Goal: Browse casually: Explore the website without a specific task or goal

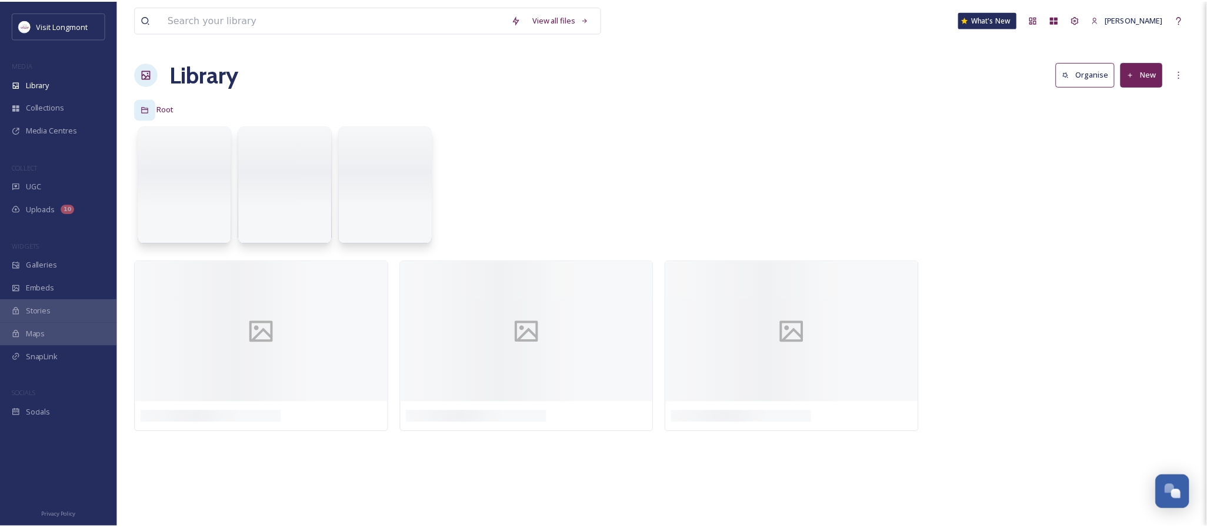
scroll to position [127, 0]
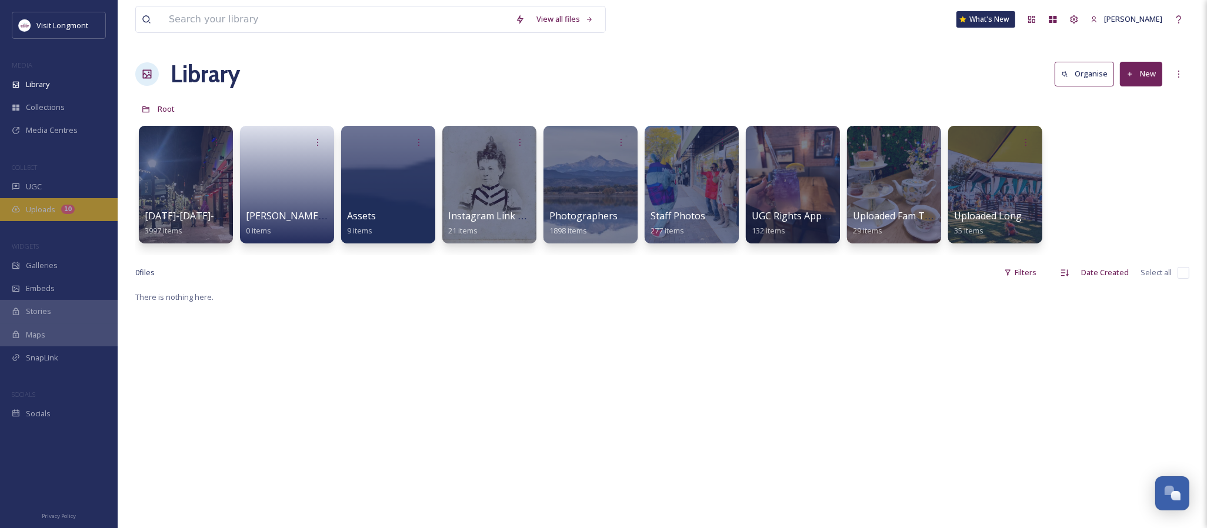
click at [85, 215] on div "Uploads 10" at bounding box center [59, 209] width 118 height 23
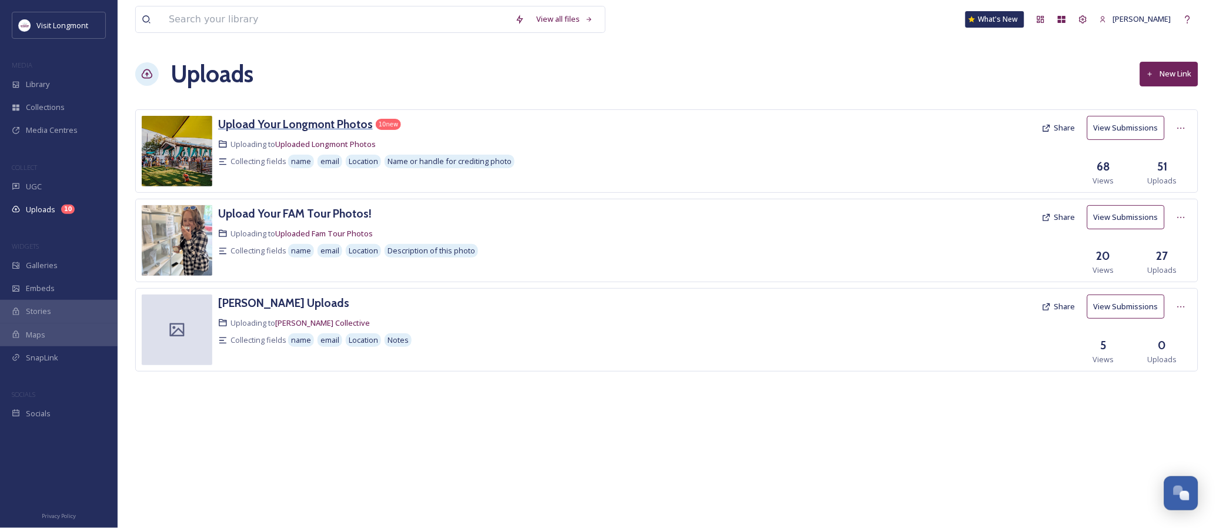
click at [341, 121] on h3 "Upload Your Longmont Photos" at bounding box center [295, 124] width 155 height 14
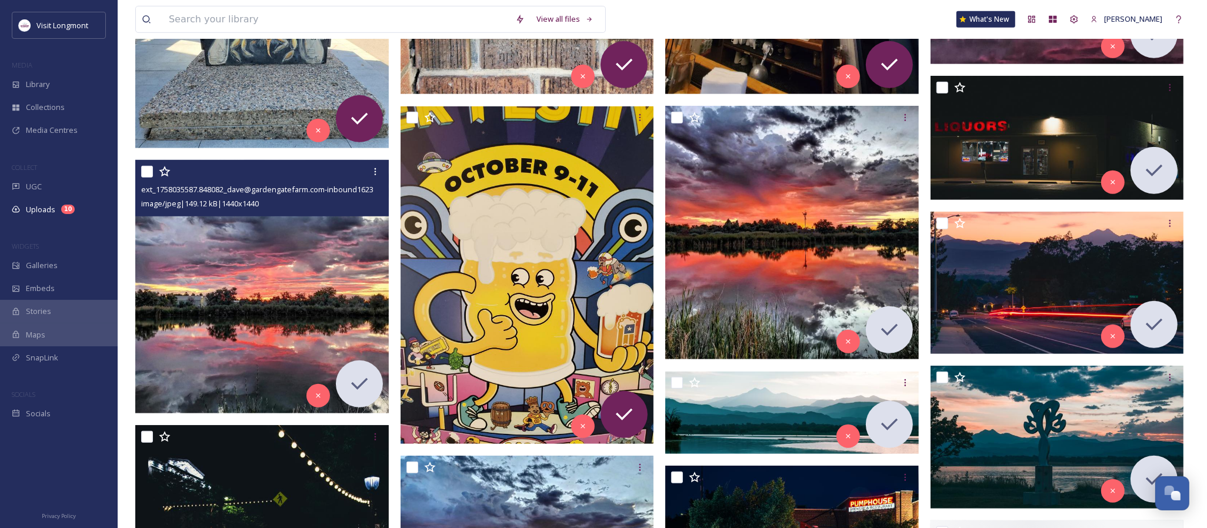
scroll to position [849, 0]
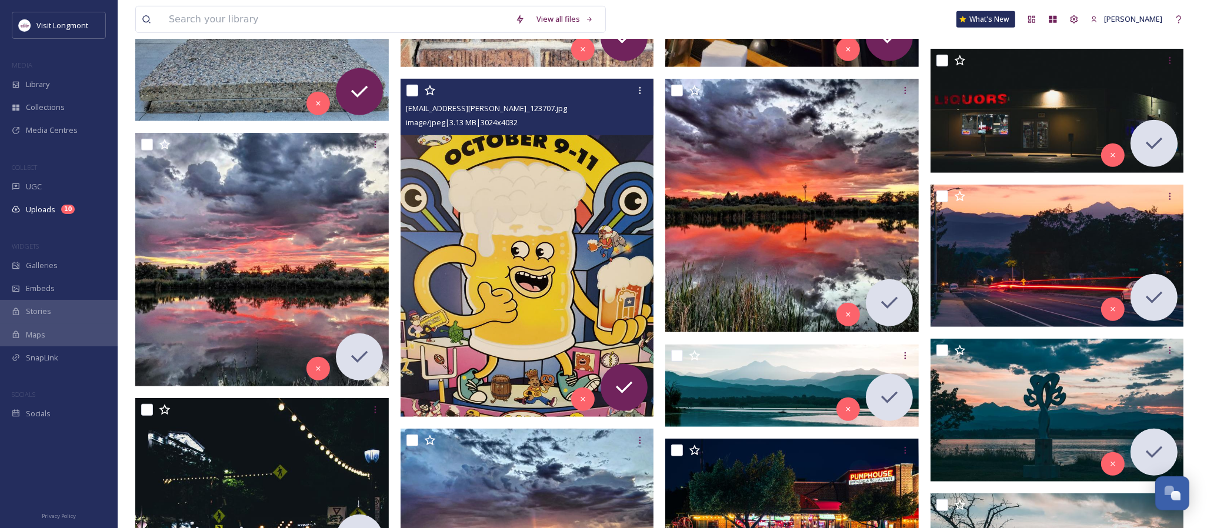
click at [533, 244] on img at bounding box center [526, 248] width 253 height 338
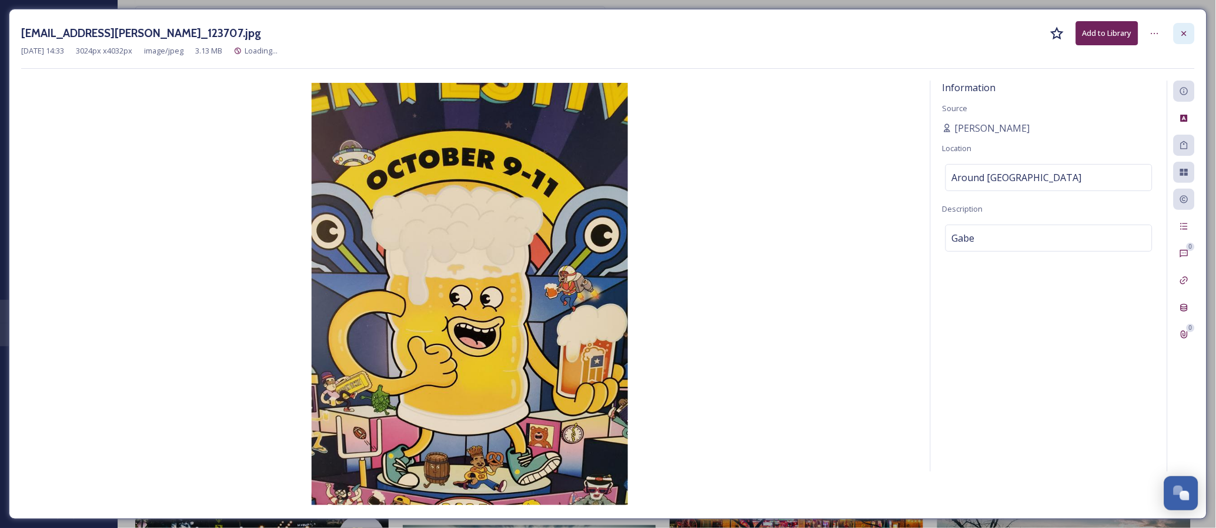
click at [1184, 29] on icon at bounding box center [1184, 33] width 9 height 9
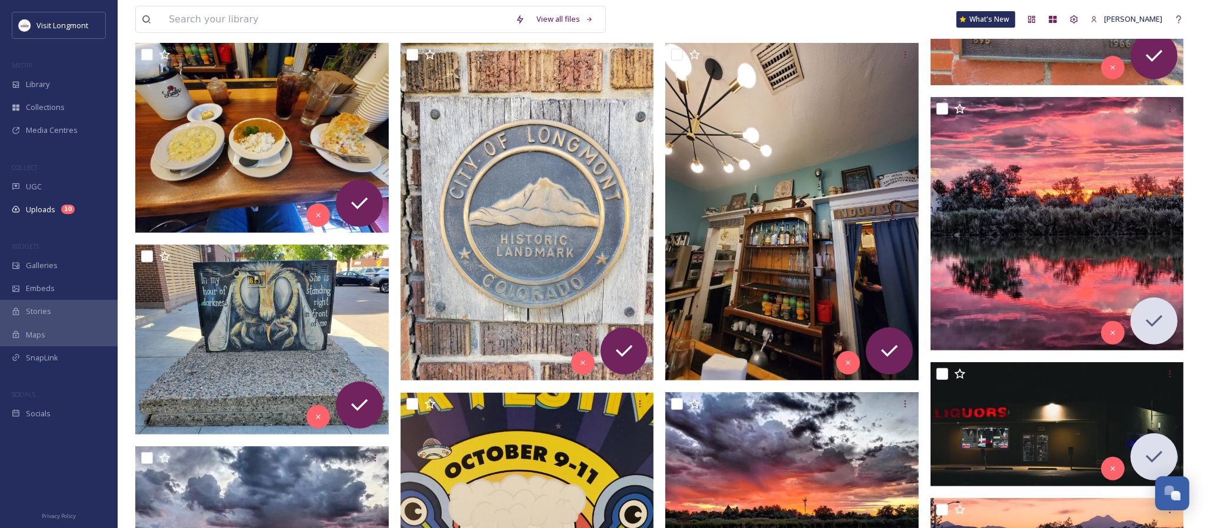
scroll to position [522, 0]
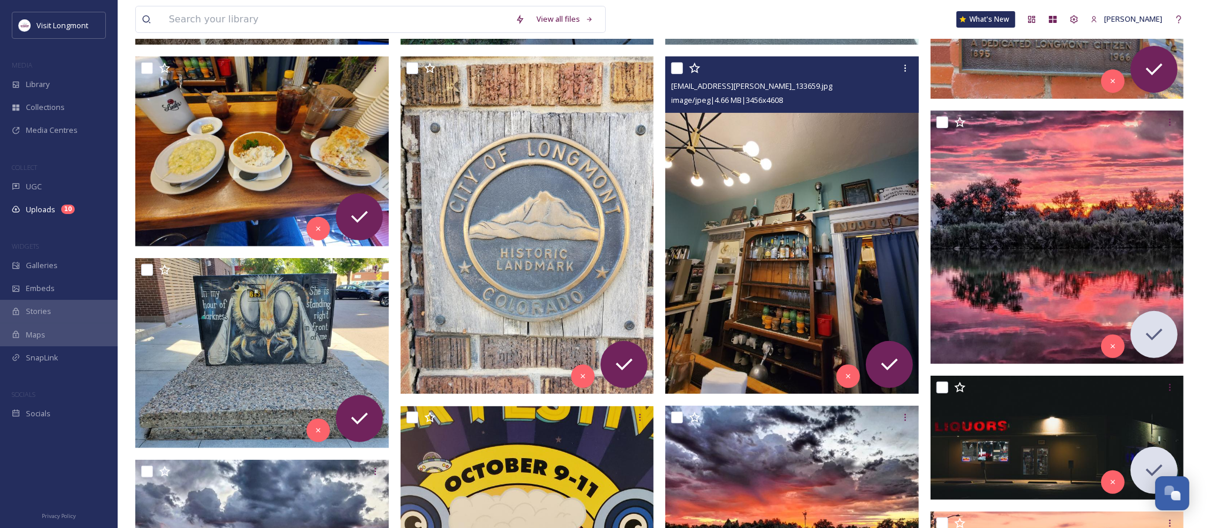
click at [757, 266] on img at bounding box center [791, 225] width 253 height 338
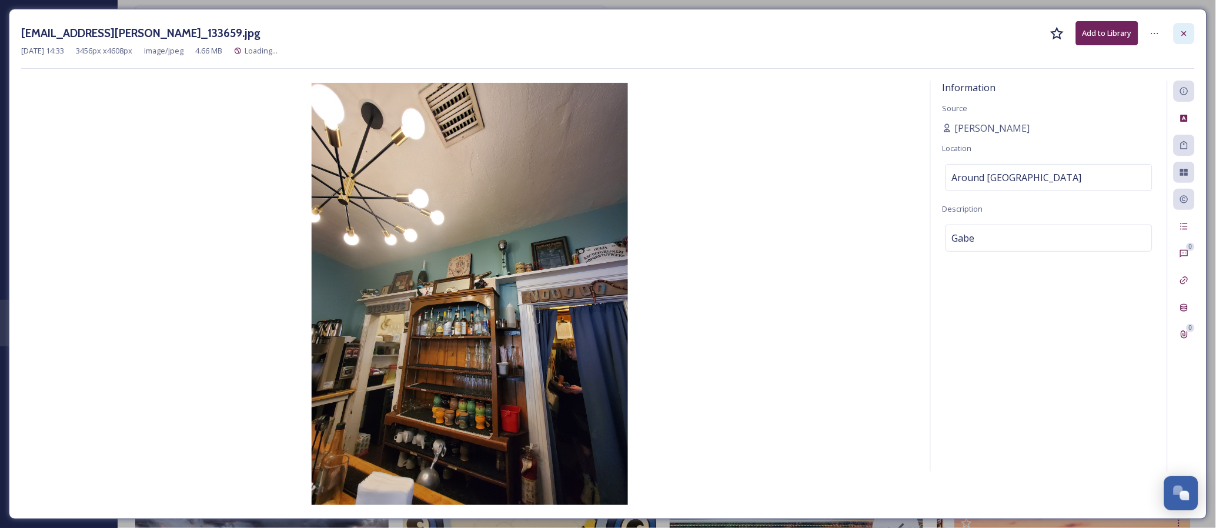
click at [1188, 34] on icon at bounding box center [1184, 33] width 9 height 9
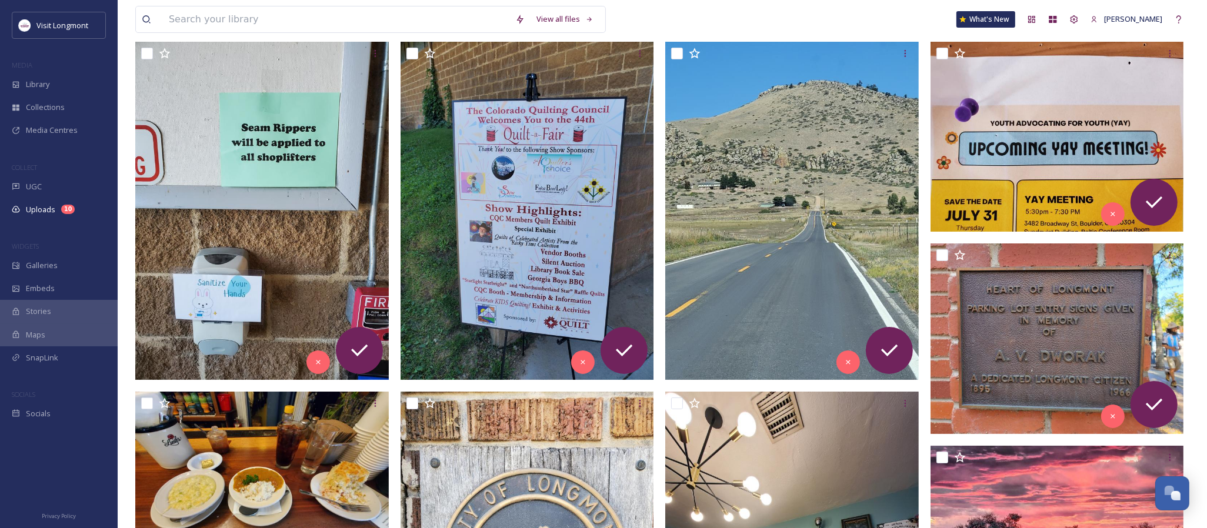
scroll to position [261, 0]
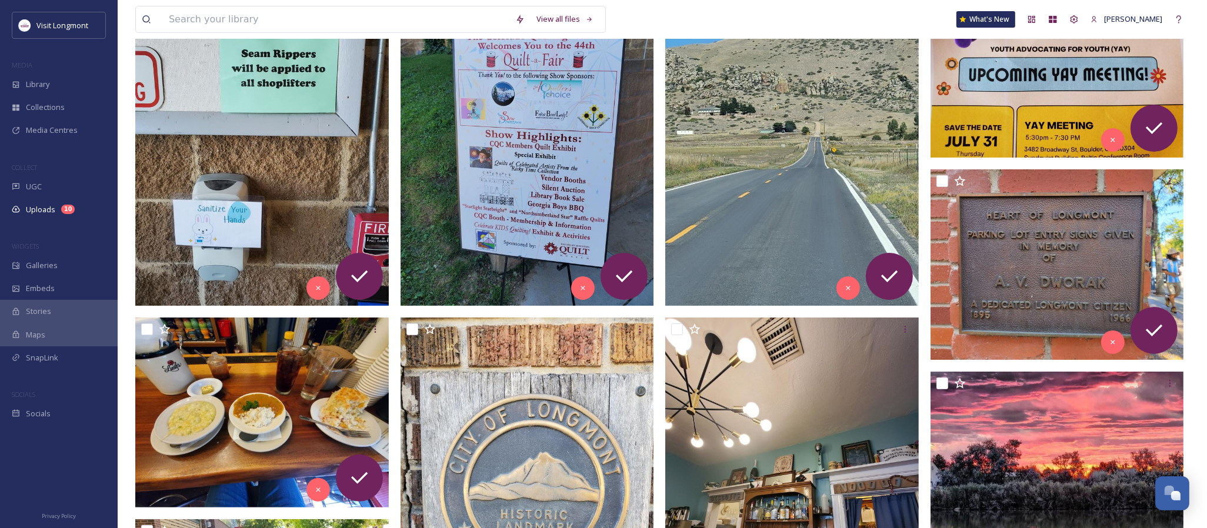
click at [298, 204] on img at bounding box center [261, 137] width 253 height 338
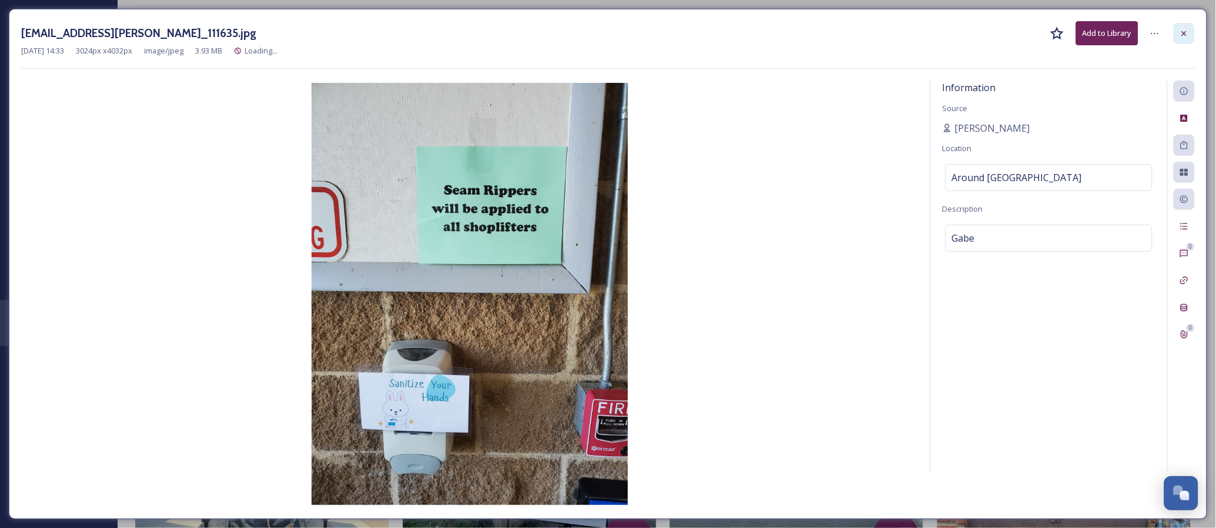
click at [1184, 32] on icon at bounding box center [1184, 33] width 9 height 9
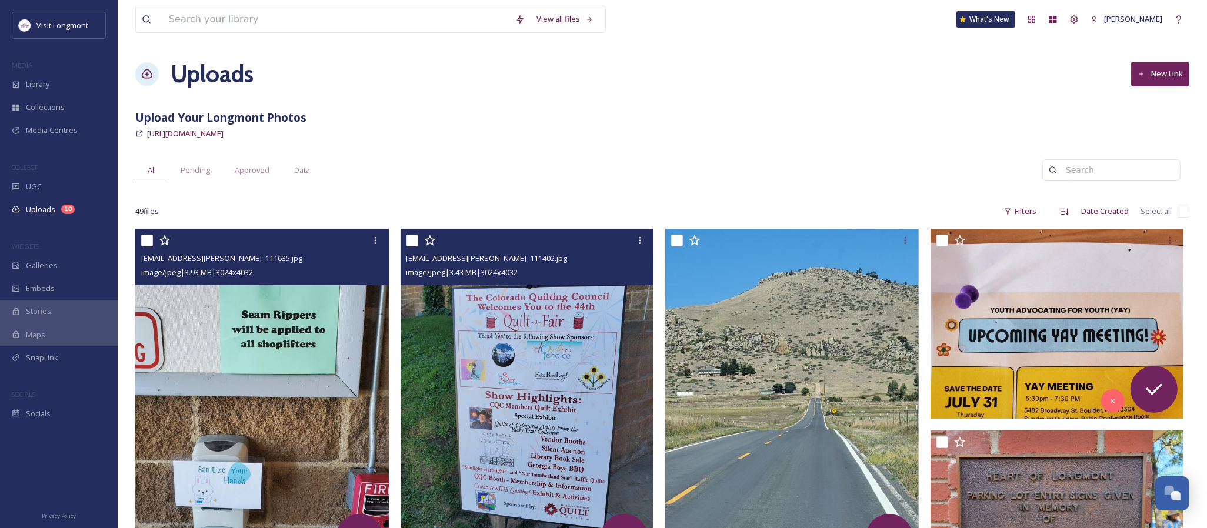
click at [551, 387] on img at bounding box center [526, 398] width 253 height 338
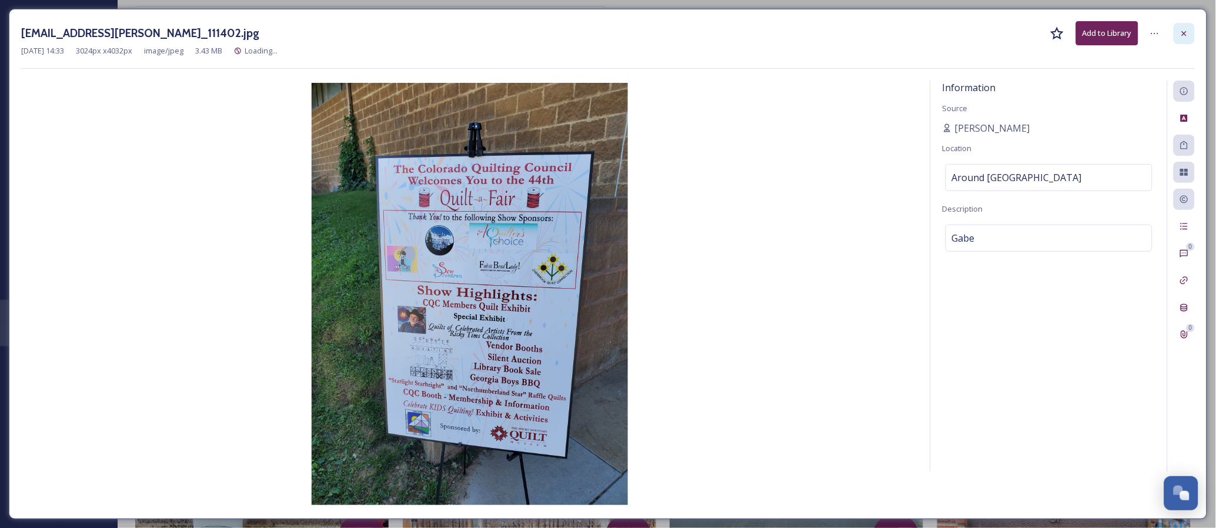
click at [1180, 36] on icon at bounding box center [1184, 33] width 9 height 9
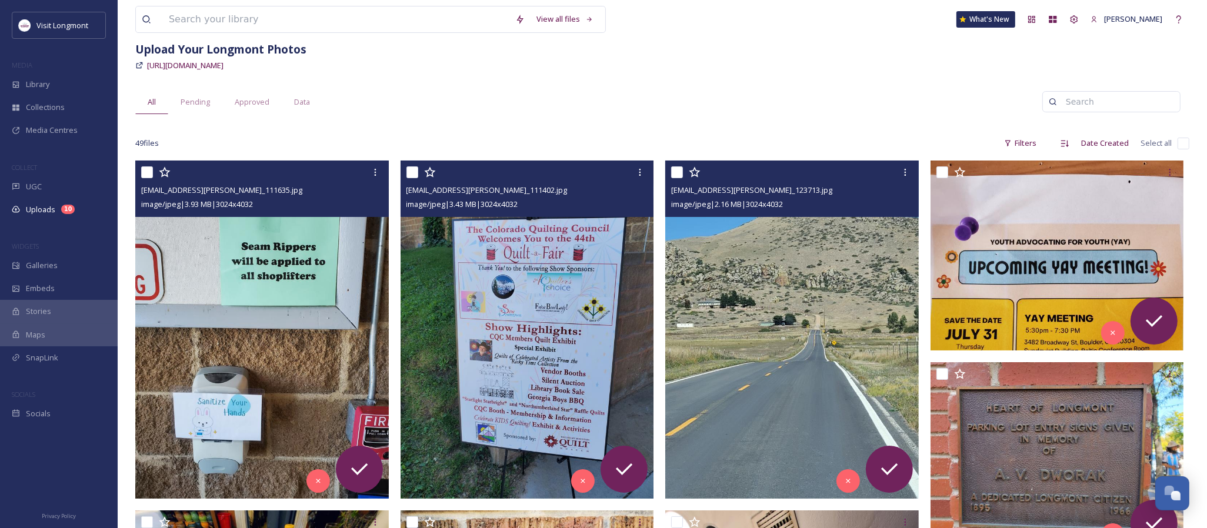
scroll to position [196, 0]
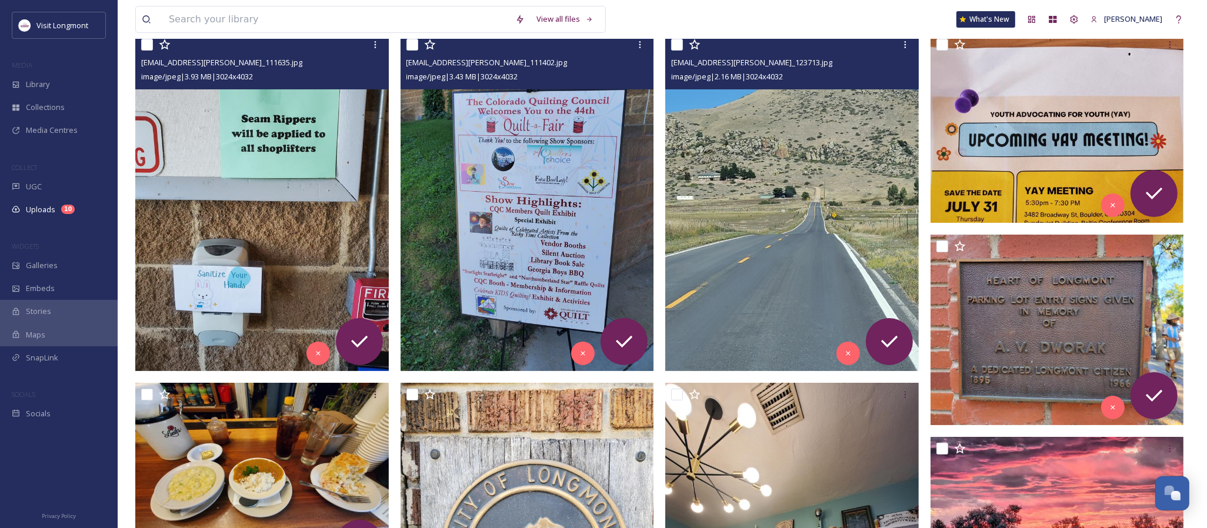
click at [787, 242] on img at bounding box center [791, 202] width 253 height 338
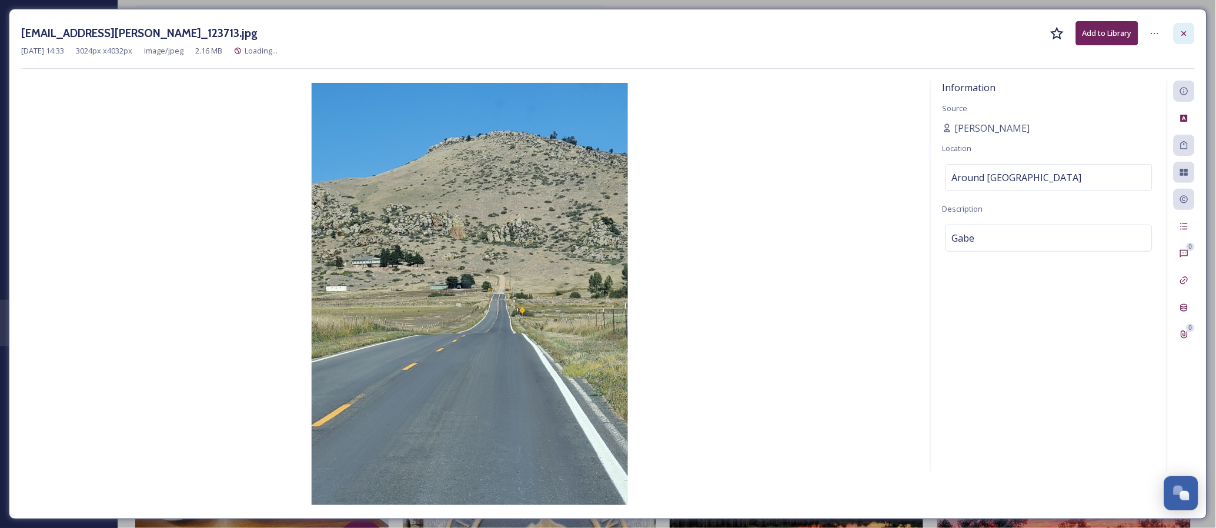
click at [1188, 36] on icon at bounding box center [1184, 33] width 9 height 9
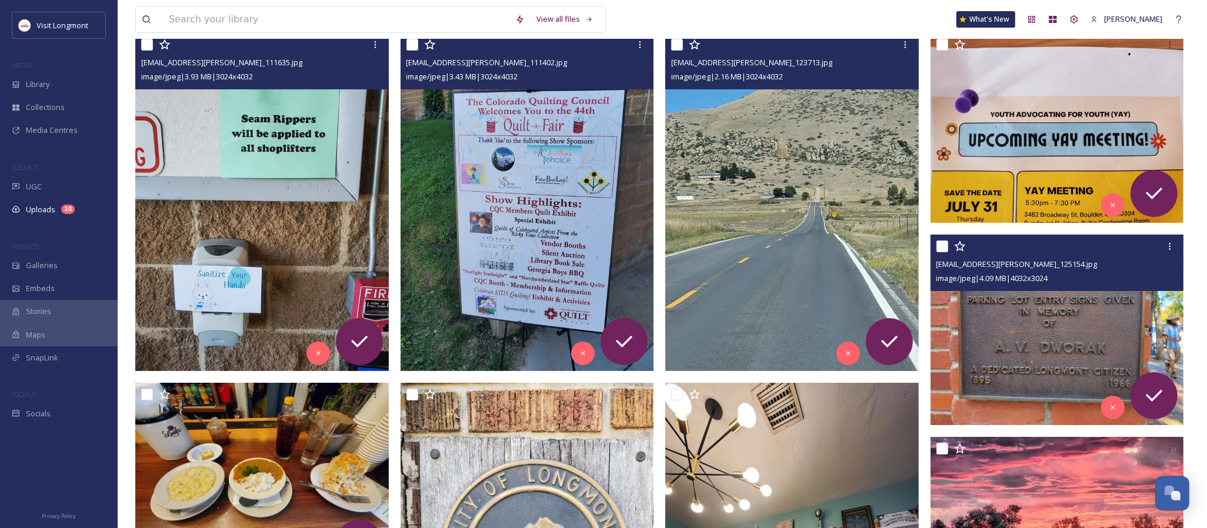
click at [1010, 339] on img at bounding box center [1056, 330] width 253 height 190
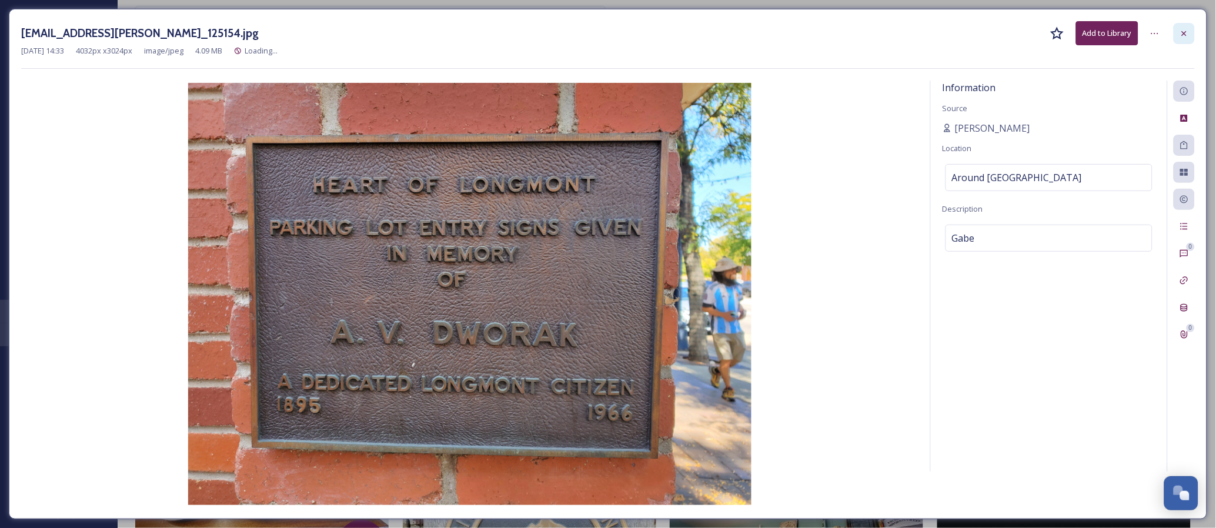
click at [1186, 32] on icon at bounding box center [1184, 33] width 5 height 5
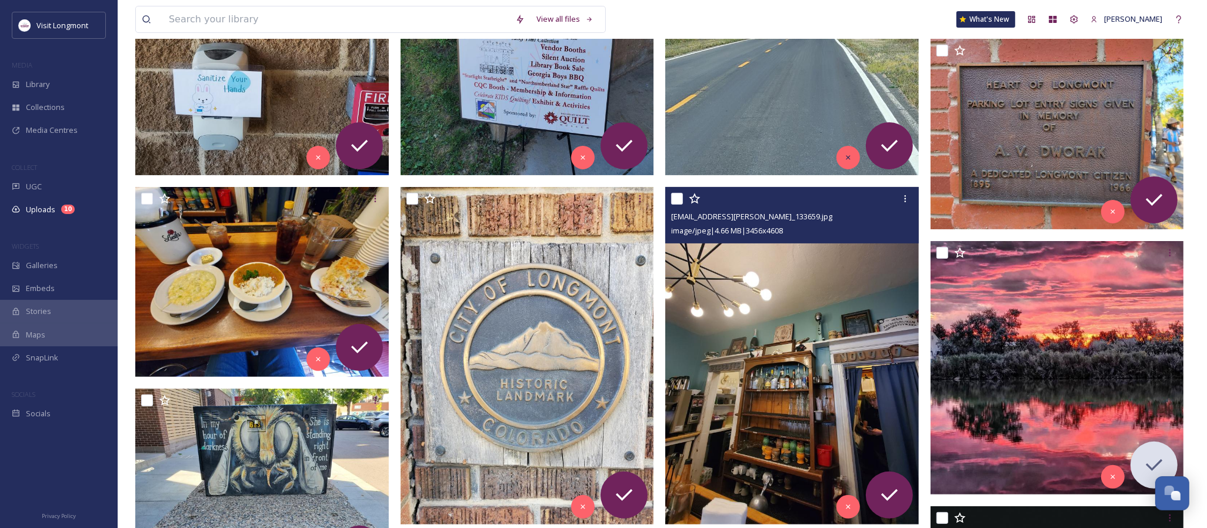
scroll to position [457, 0]
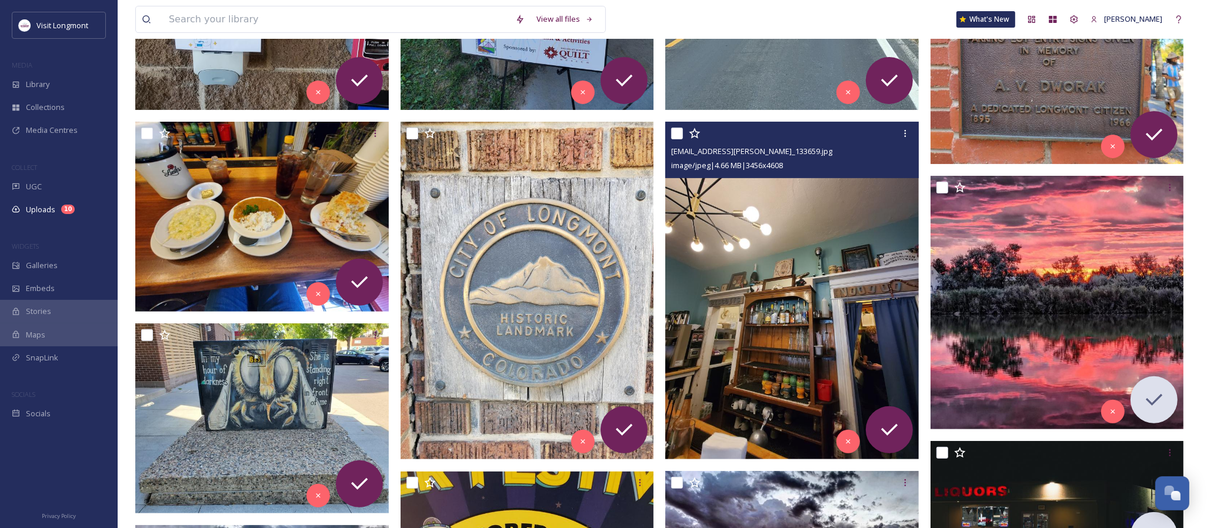
click at [721, 312] on img at bounding box center [791, 291] width 253 height 338
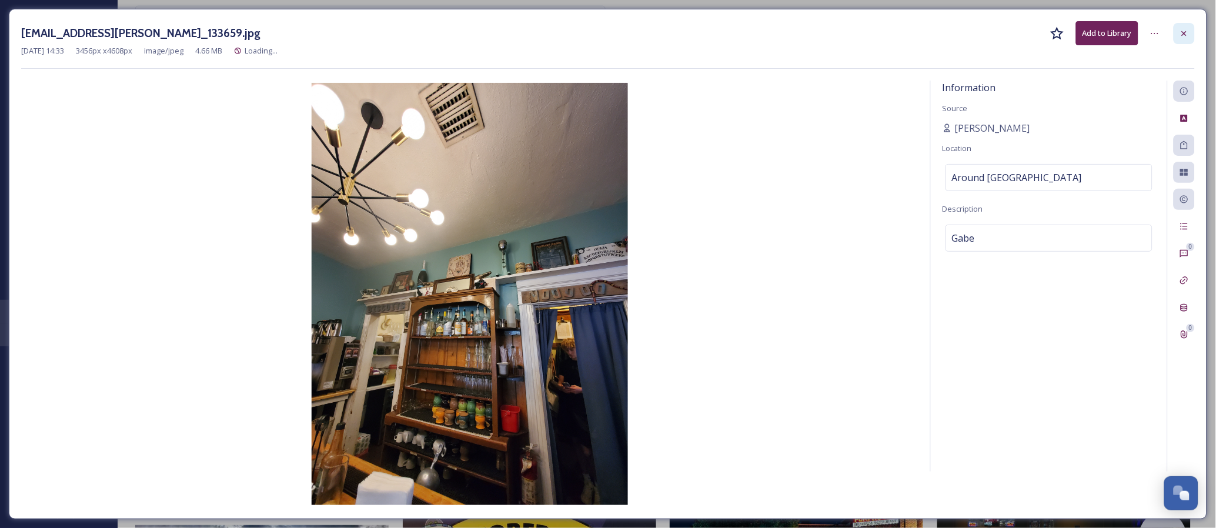
click at [1184, 32] on icon at bounding box center [1184, 33] width 9 height 9
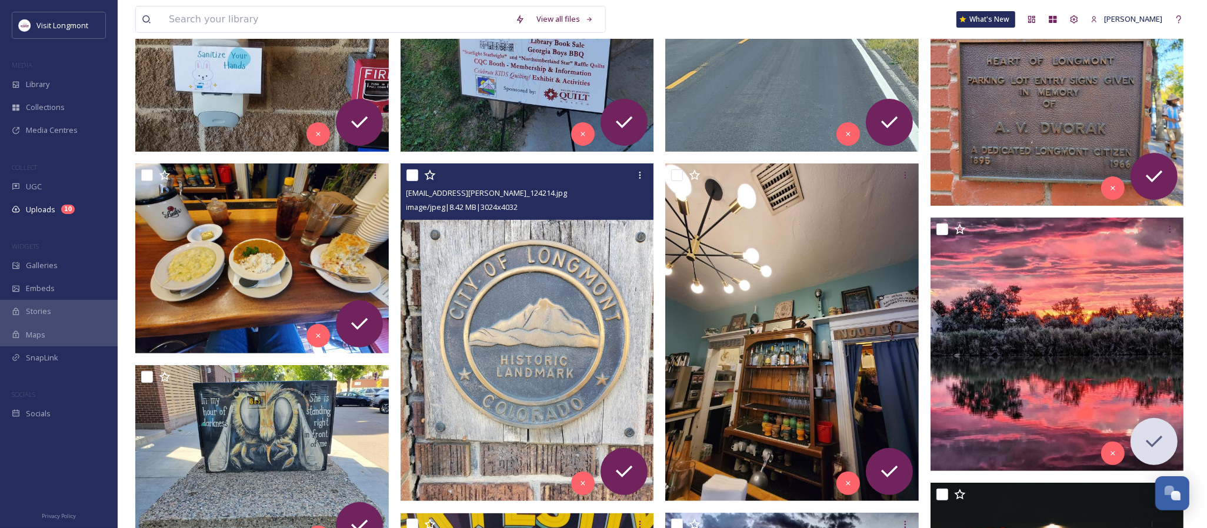
scroll to position [392, 0]
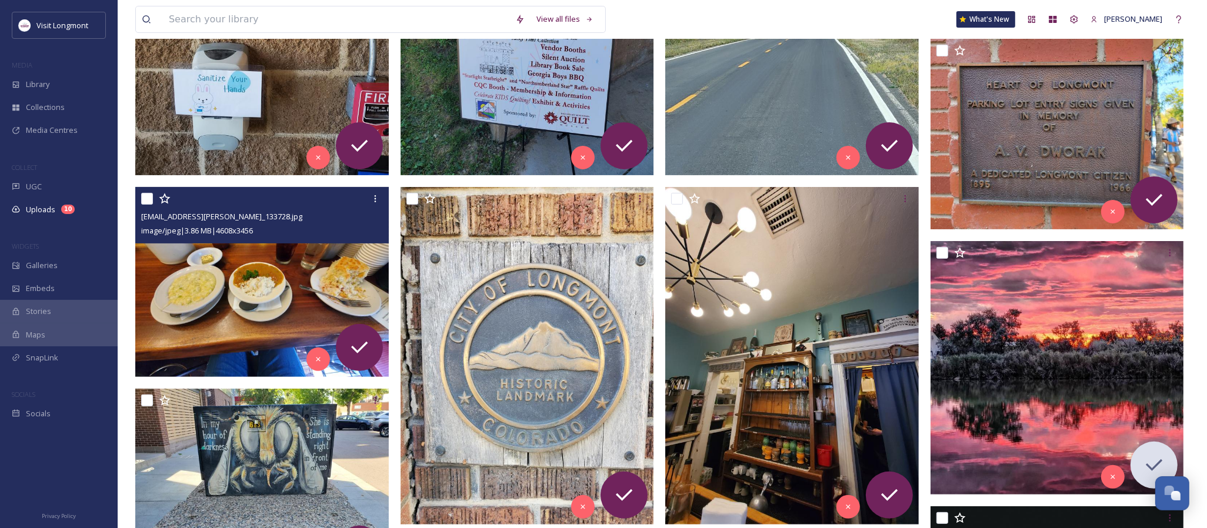
click at [286, 285] on img at bounding box center [261, 282] width 253 height 190
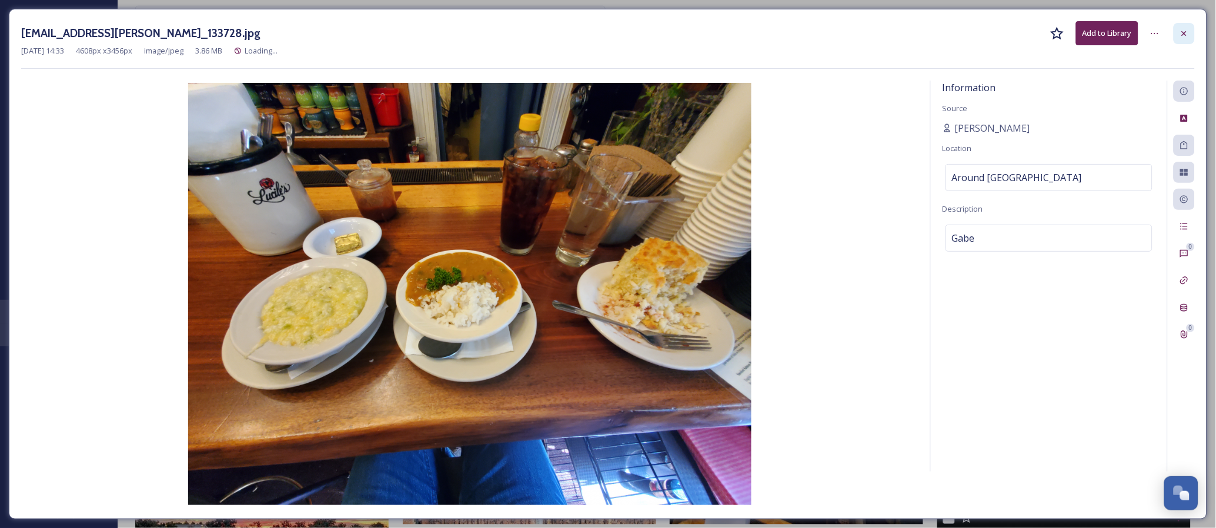
click at [1188, 31] on icon at bounding box center [1184, 33] width 9 height 9
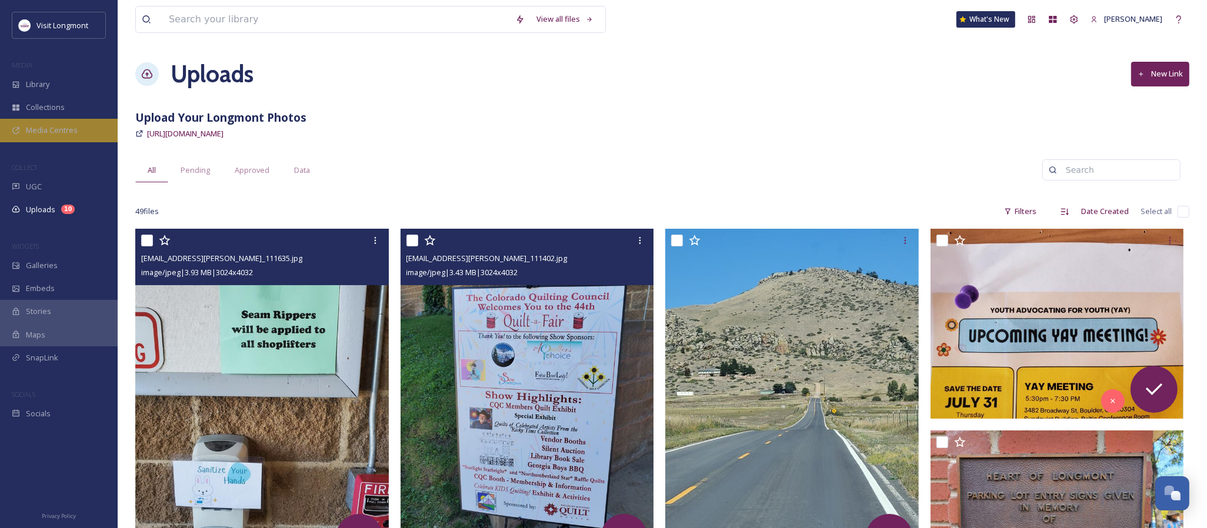
click at [44, 120] on div "Media Centres" at bounding box center [59, 130] width 118 height 23
